Goal: Use online tool/utility: Utilize a website feature to perform a specific function

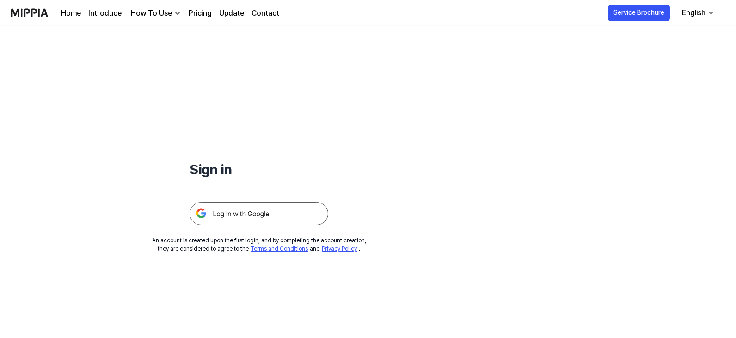
click at [265, 209] on img at bounding box center [259, 213] width 139 height 23
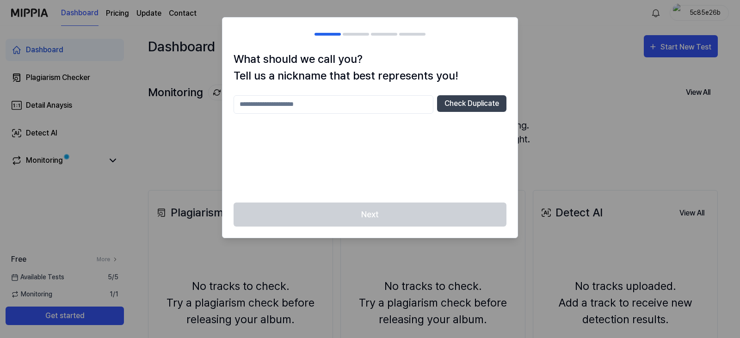
click at [539, 39] on div at bounding box center [370, 169] width 740 height 338
click at [388, 108] on input "text" at bounding box center [333, 104] width 200 height 18
type input "*"
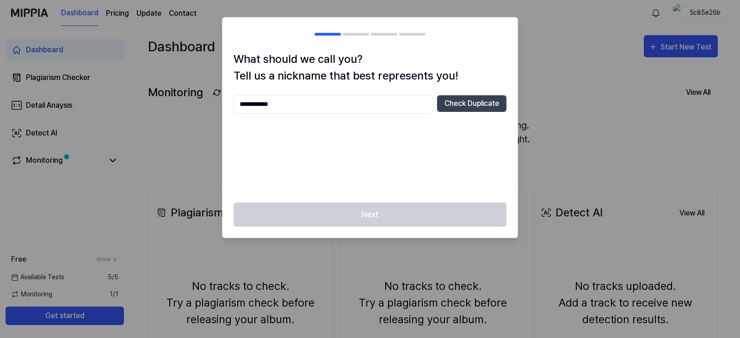
type input "**********"
click at [470, 101] on button "Check Duplicate" at bounding box center [471, 103] width 69 height 17
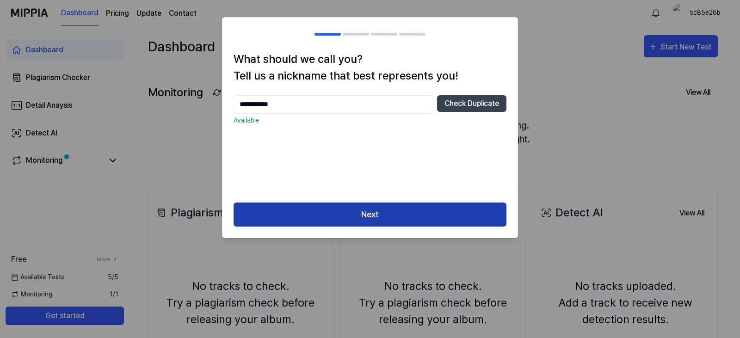
click at [311, 206] on button "Next" at bounding box center [369, 214] width 273 height 24
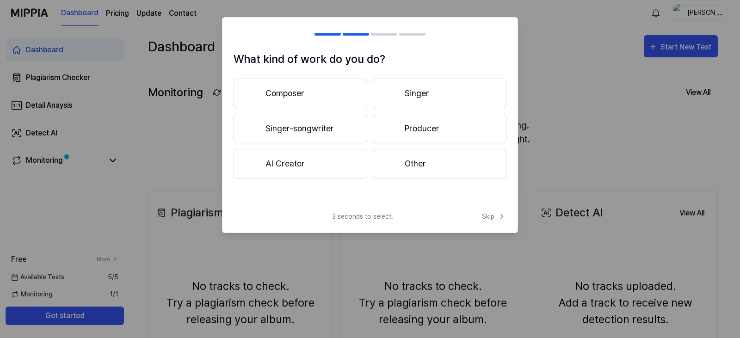
click at [400, 101] on button "Singer" at bounding box center [440, 94] width 134 height 30
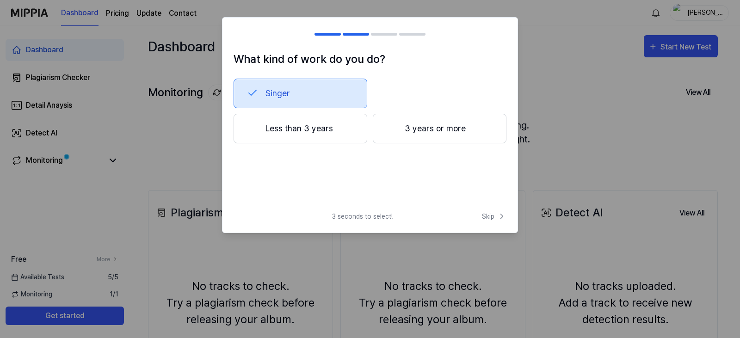
click at [330, 136] on button "Less than 3 years" at bounding box center [300, 129] width 134 height 30
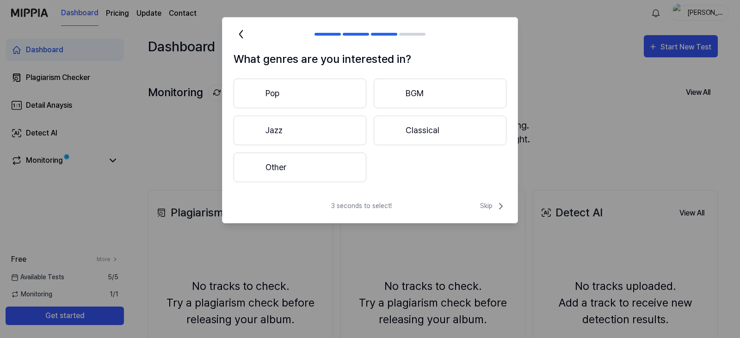
click at [330, 102] on button "Pop" at bounding box center [299, 94] width 133 height 30
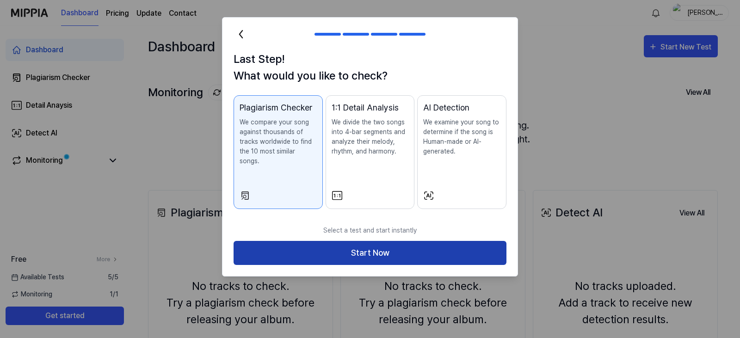
click at [328, 245] on button "Start Now" at bounding box center [369, 253] width 273 height 24
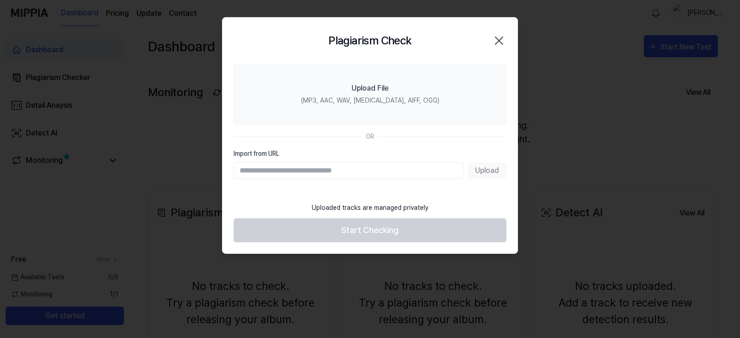
paste input "**********"
type input "**********"
click at [474, 172] on button "Upload" at bounding box center [486, 170] width 39 height 17
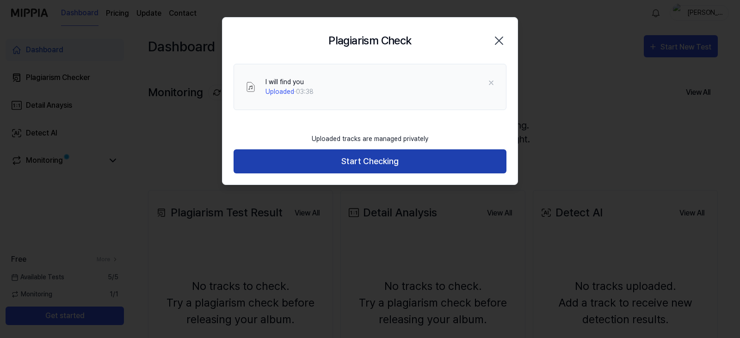
click at [336, 159] on button "Start Checking" at bounding box center [369, 161] width 273 height 24
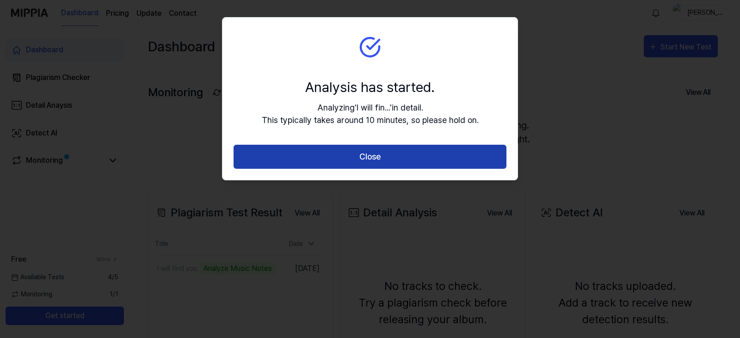
click at [339, 160] on button "Close" at bounding box center [369, 157] width 273 height 24
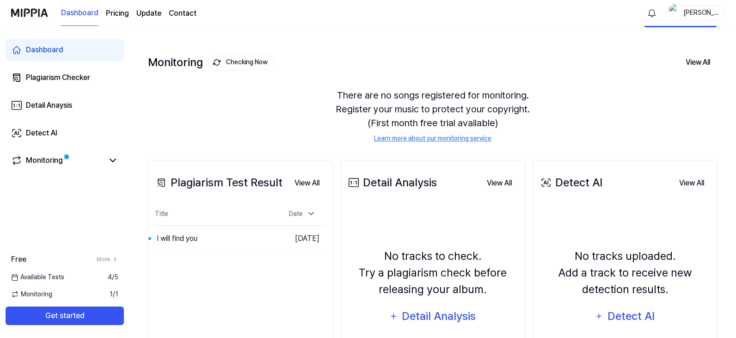
scroll to position [46, 0]
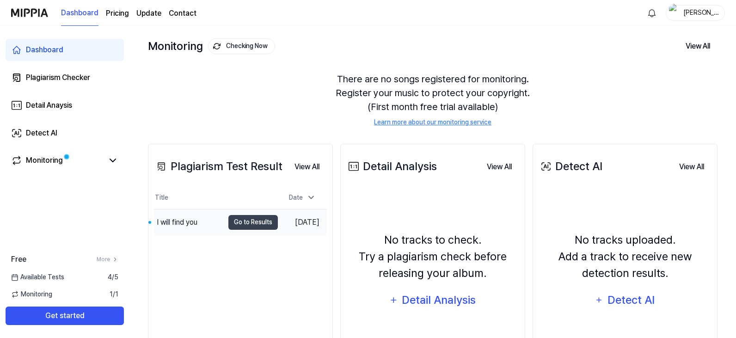
click at [191, 226] on div "I will find you" at bounding box center [177, 222] width 41 height 11
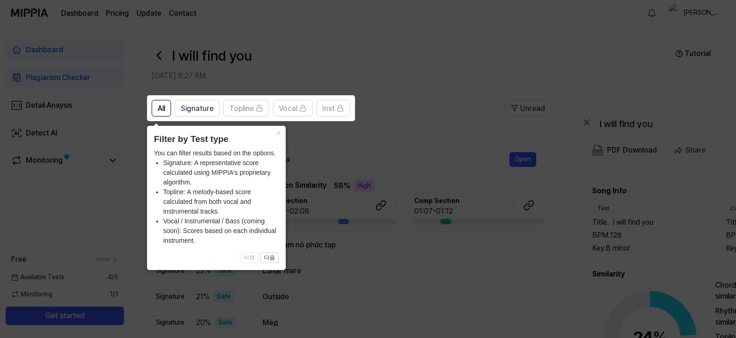
click at [375, 150] on icon at bounding box center [370, 169] width 740 height 338
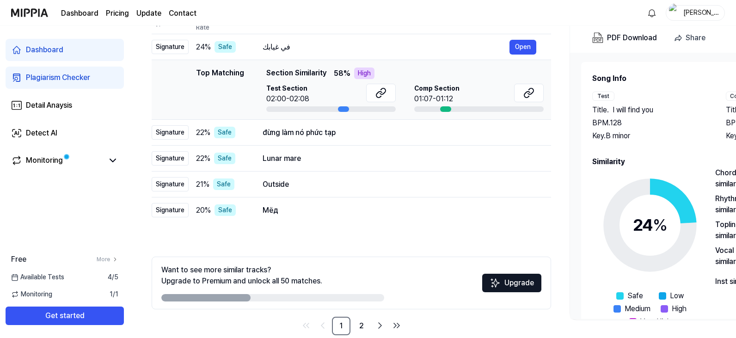
scroll to position [128, 0]
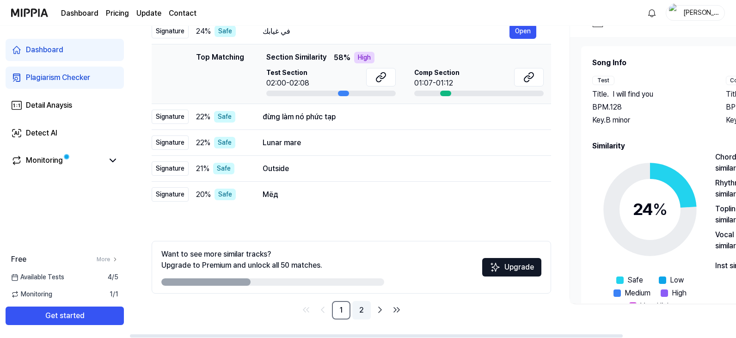
click at [358, 316] on link "2" at bounding box center [361, 310] width 18 height 18
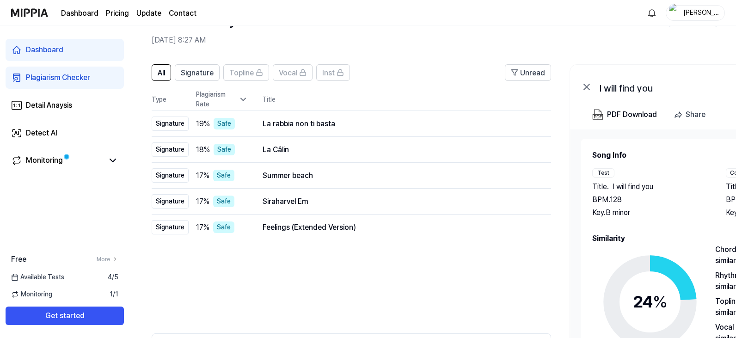
scroll to position [128, 0]
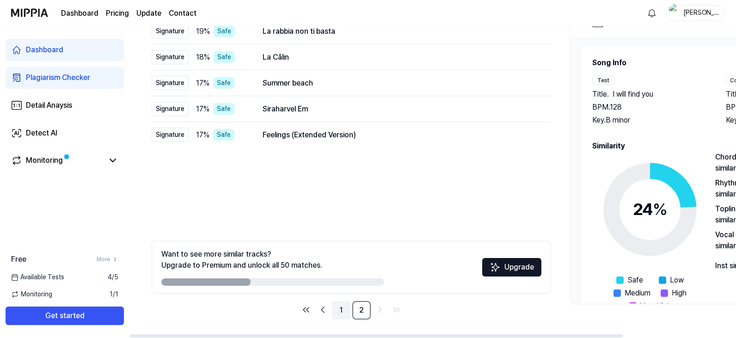
click at [344, 314] on link "1" at bounding box center [341, 310] width 18 height 18
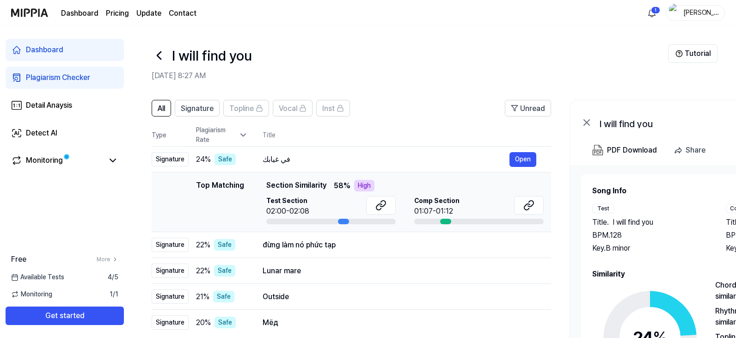
scroll to position [46, 0]
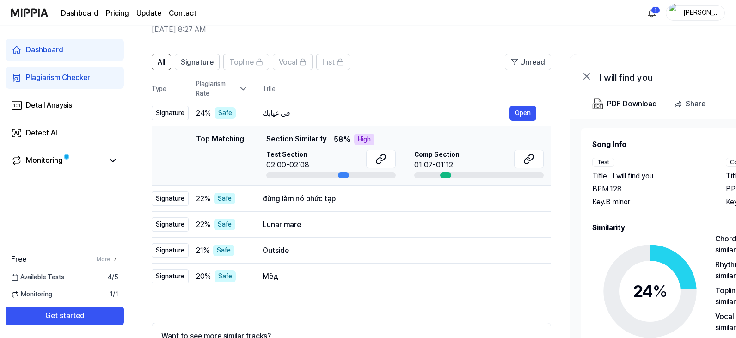
click at [230, 165] on div "Top Matching" at bounding box center [220, 156] width 48 height 44
click at [240, 171] on div "Top Matching" at bounding box center [220, 156] width 48 height 44
click at [422, 176] on div at bounding box center [478, 175] width 129 height 6
click at [447, 175] on div at bounding box center [445, 175] width 11 height 6
